Goal: Task Accomplishment & Management: Manage account settings

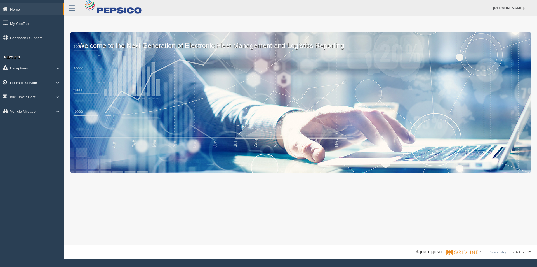
click at [29, 81] on link "Hours of Service" at bounding box center [32, 82] width 64 height 13
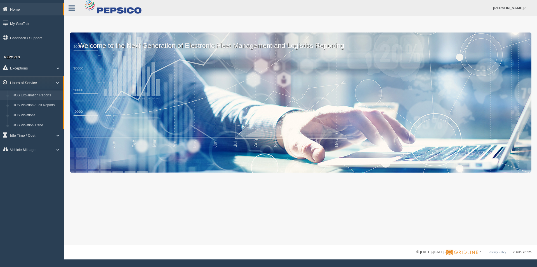
click at [32, 98] on link "HOS Explanation Reports" at bounding box center [36, 95] width 53 height 10
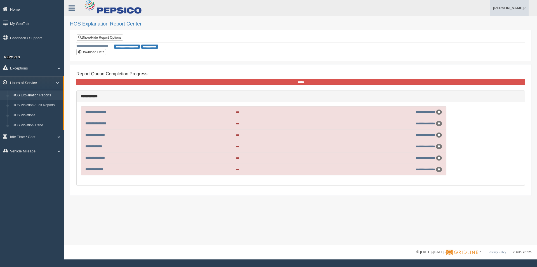
click at [499, 5] on link "[PERSON_NAME]" at bounding box center [510, 8] width 38 height 16
click at [481, 38] on link "Log Off" at bounding box center [498, 33] width 61 height 11
click at [515, 10] on link "[PERSON_NAME]" at bounding box center [510, 8] width 38 height 16
click at [486, 36] on link "Log Off" at bounding box center [498, 33] width 61 height 11
